Goal: Entertainment & Leisure: Consume media (video, audio)

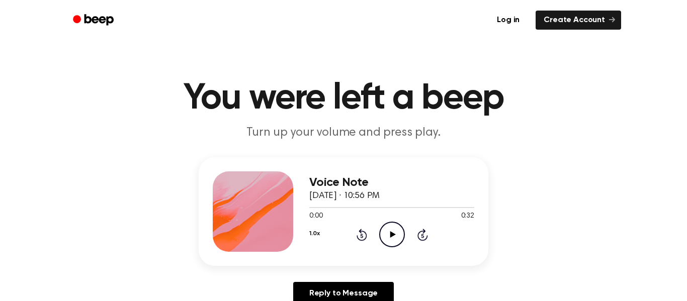
click at [391, 234] on icon at bounding box center [392, 234] width 6 height 7
click at [379, 236] on circle at bounding box center [391, 234] width 25 height 25
click at [400, 233] on icon "Play Audio" at bounding box center [392, 235] width 26 height 26
click at [389, 220] on div "0:00 0:28" at bounding box center [391, 216] width 165 height 11
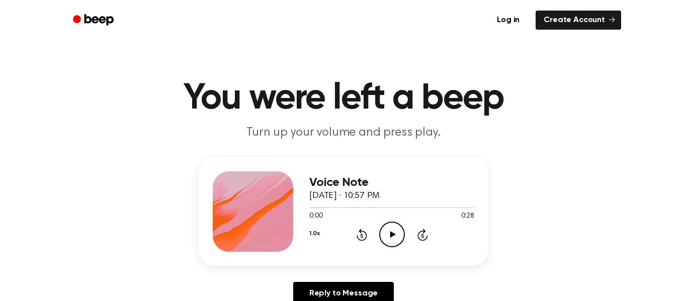
click at [384, 227] on icon "Play Audio" at bounding box center [392, 235] width 26 height 26
click at [385, 237] on icon "Play Audio" at bounding box center [392, 235] width 26 height 26
click at [388, 234] on icon "Pause Audio" at bounding box center [392, 235] width 26 height 26
drag, startPoint x: 384, startPoint y: 205, endPoint x: 338, endPoint y: 204, distance: 45.7
click at [338, 204] on div at bounding box center [391, 207] width 165 height 8
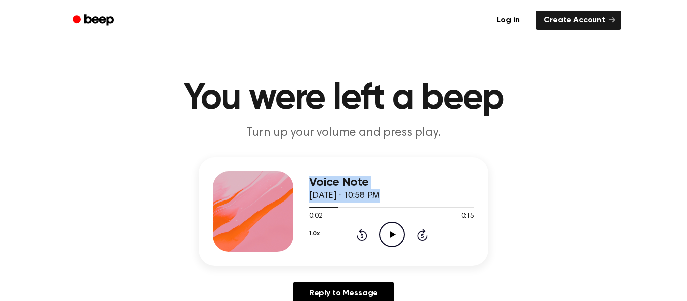
drag, startPoint x: 330, startPoint y: 209, endPoint x: 297, endPoint y: 215, distance: 33.7
click at [297, 215] on div "Voice Note October 13, 2025 · 10:58 PM 0:02 0:15 Your browser does not support …" at bounding box center [343, 211] width 289 height 109
click at [389, 235] on icon at bounding box center [392, 234] width 6 height 7
click at [397, 233] on icon "Play Audio" at bounding box center [392, 235] width 26 height 26
click at [398, 237] on icon "Play Audio" at bounding box center [392, 235] width 26 height 26
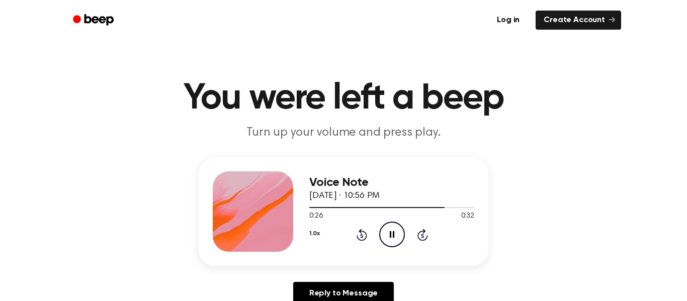
click at [387, 231] on icon "Pause Audio" at bounding box center [392, 235] width 26 height 26
click at [383, 237] on icon "Play Audio" at bounding box center [392, 235] width 26 height 26
